Goal: Find contact information: Find contact information

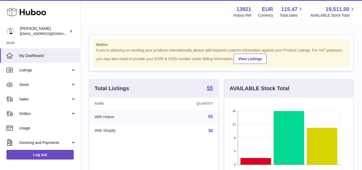
scroll to position [84, 129]
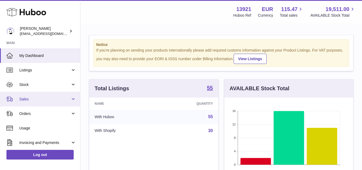
click at [30, 99] on span "Sales" at bounding box center [44, 99] width 51 height 5
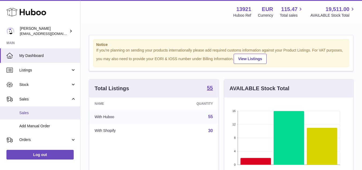
click at [39, 112] on span "Sales" at bounding box center [47, 112] width 57 height 5
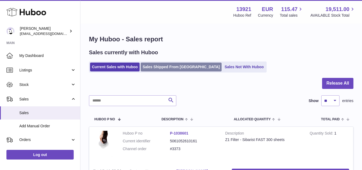
click at [174, 70] on link "Sales Shipped From Huboo" at bounding box center [181, 66] width 81 height 9
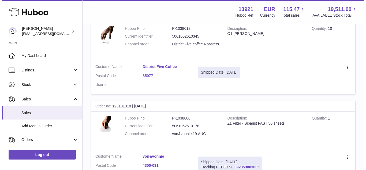
scroll to position [107, 0]
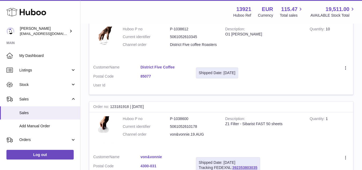
click at [157, 67] on link "District Five Coffee" at bounding box center [164, 67] width 47 height 5
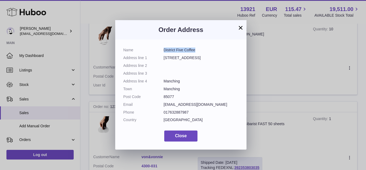
drag, startPoint x: 165, startPoint y: 51, endPoint x: 199, endPoint y: 50, distance: 34.1
click at [199, 50] on dd "District Five Coffee" at bounding box center [201, 49] width 75 height 5
copy dd "District Five Coffee"
click at [171, 97] on dd "85077" at bounding box center [201, 96] width 75 height 5
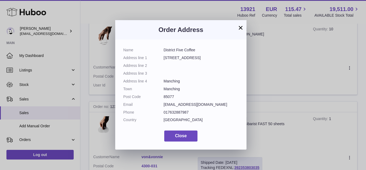
copy dd "85077"
click at [164, 91] on dd "Manching" at bounding box center [201, 88] width 75 height 5
copy dd "Manching"
drag, startPoint x: 165, startPoint y: 57, endPoint x: 197, endPoint y: 58, distance: 31.7
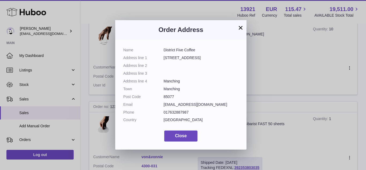
click at [197, 58] on dd "Schäfflerstraße 14" at bounding box center [201, 57] width 75 height 5
click at [172, 58] on dd "Schäfflerstraße 14" at bounding box center [201, 57] width 75 height 5
drag, startPoint x: 162, startPoint y: 58, endPoint x: 199, endPoint y: 58, distance: 37.0
click at [199, 58] on dl "Name District Five Coffee Address line 1 Schäfflerstraße 14 Address line 2 Addr…" at bounding box center [180, 86] width 115 height 78
copy dl "Schäfflerstraße 14"
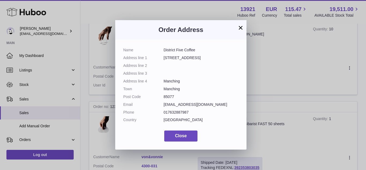
click at [167, 105] on dd "info@district-five.de" at bounding box center [201, 104] width 75 height 5
copy dl "info@district-five.de"
